Goal: Task Accomplishment & Management: Manage account settings

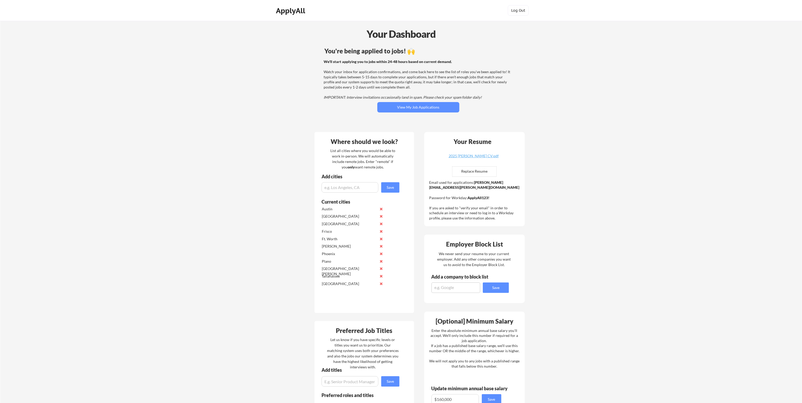
click at [584, 313] on div "Your Dashboard You're being applied to jobs! 🙌 We'll start applying you to jobs…" at bounding box center [401, 310] width 802 height 578
click at [409, 108] on button "View My Job Applications" at bounding box center [418, 107] width 82 height 10
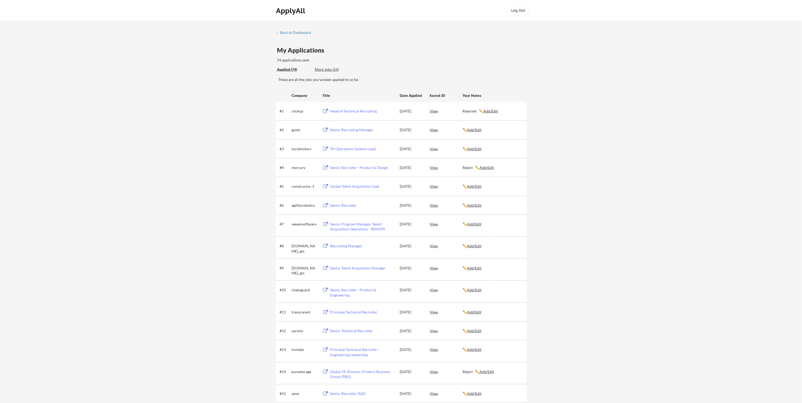
click at [479, 148] on u "Add/Edit" at bounding box center [474, 149] width 15 height 4
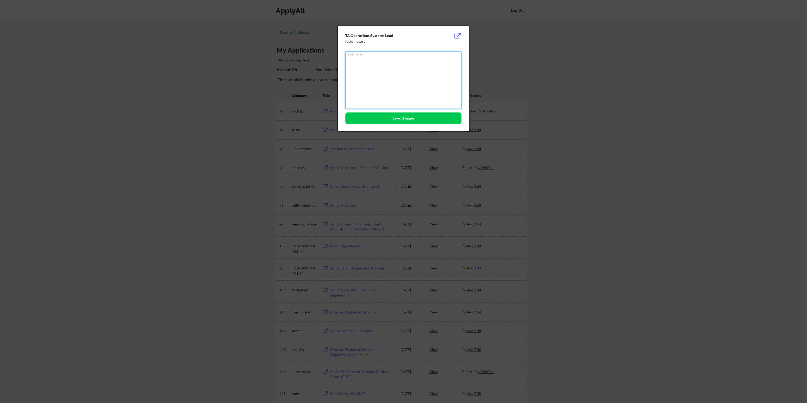
click at [367, 64] on textarea at bounding box center [403, 80] width 116 height 57
type textarea "Rejected"
click at [407, 118] on button "Save Changes" at bounding box center [403, 118] width 116 height 11
